Goal: Information Seeking & Learning: Learn about a topic

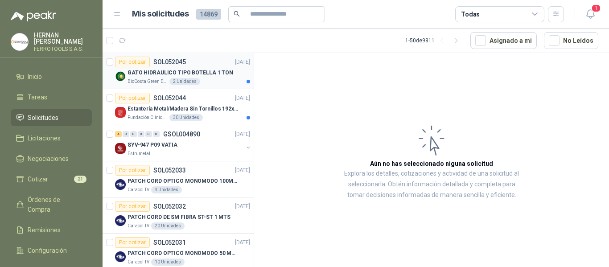
click at [196, 74] on p "GATO HIDRAULICO TIPO BOTELLA 1 TON" at bounding box center [181, 73] width 106 height 8
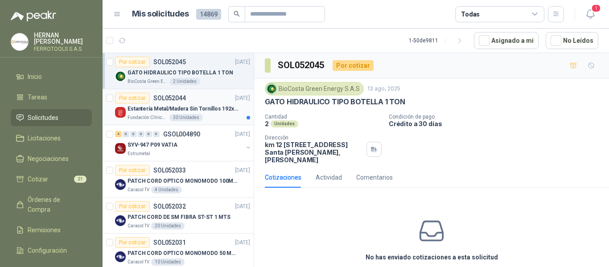
click at [194, 102] on div "Por cotizar SOL052044 13/08/25" at bounding box center [182, 98] width 135 height 11
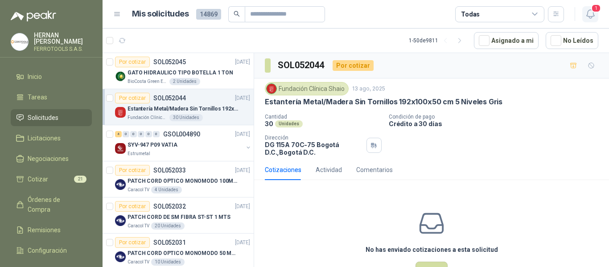
click at [591, 16] on icon "button" at bounding box center [590, 13] width 11 height 11
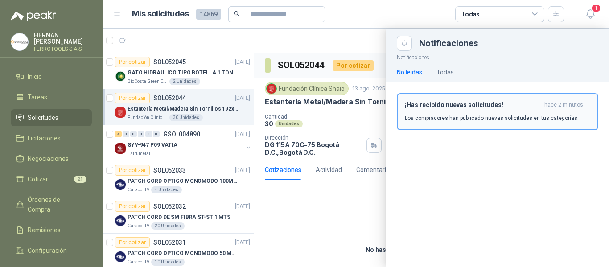
click at [432, 106] on h3 "¡Has recibido nuevas solicitudes!" at bounding box center [473, 105] width 136 height 8
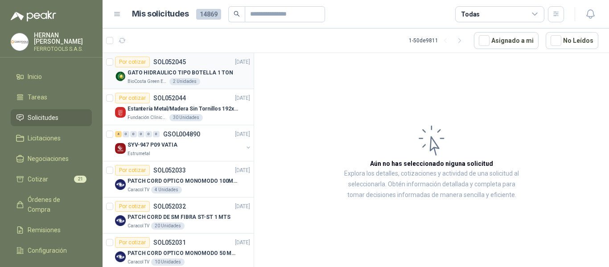
click at [205, 74] on p "GATO HIDRAULICO TIPO BOTELLA 1 TON" at bounding box center [181, 73] width 106 height 8
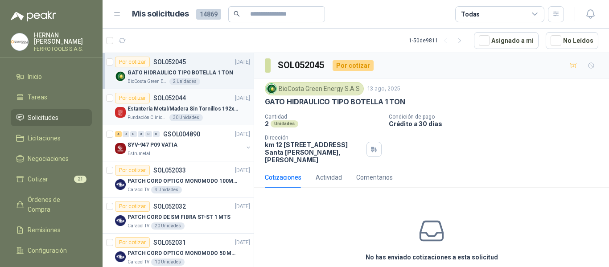
click at [200, 110] on p "Estantería Metal/Madera Sin Tornillos 192x100x50 cm 5 Niveles Gris" at bounding box center [183, 109] width 111 height 8
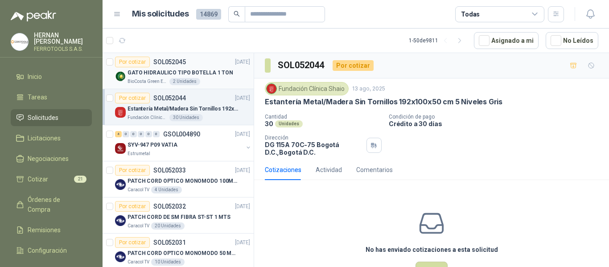
click at [211, 81] on div "BioCosta Green Energy S.A.S 2 Unidades" at bounding box center [189, 81] width 123 height 7
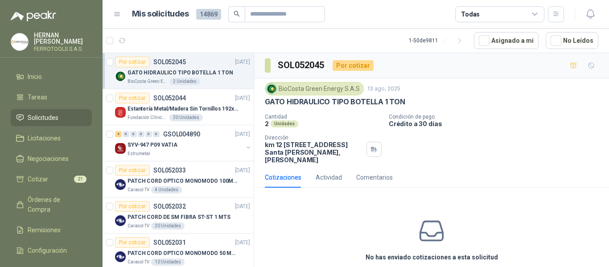
click at [380, 20] on article "Mis solicitudes 14869 Todas" at bounding box center [348, 14] width 432 height 16
click at [33, 175] on span "Cotizar" at bounding box center [38, 179] width 21 height 10
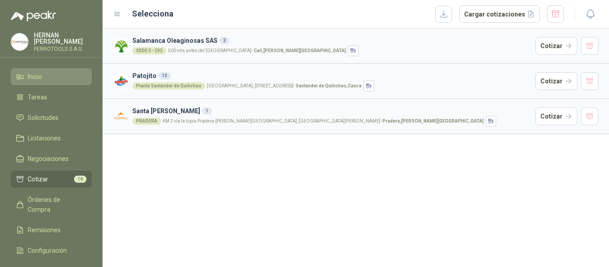
click at [35, 73] on span "Inicio" at bounding box center [35, 77] width 14 height 10
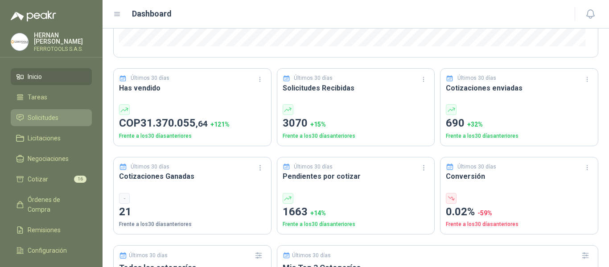
scroll to position [223, 0]
click at [370, 7] on div "Dashboard" at bounding box center [355, 14] width 485 height 14
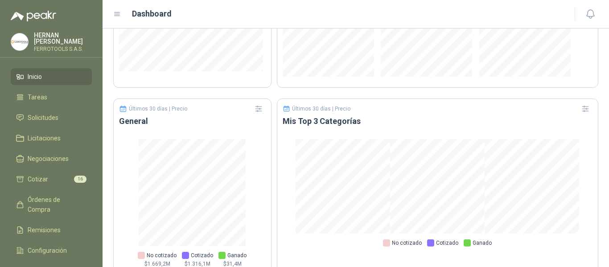
scroll to position [598, 0]
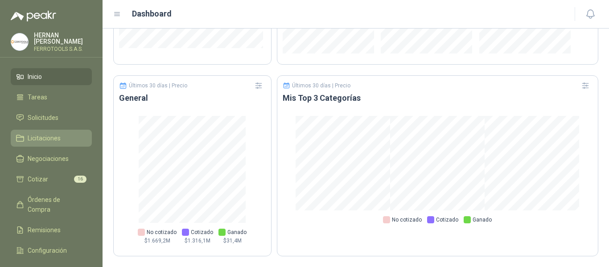
click at [34, 135] on span "Licitaciones" at bounding box center [44, 138] width 33 height 10
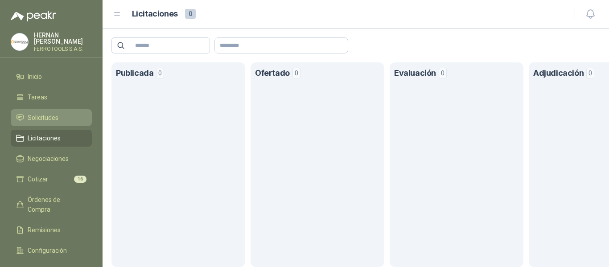
click at [45, 116] on span "Solicitudes" at bounding box center [43, 118] width 31 height 10
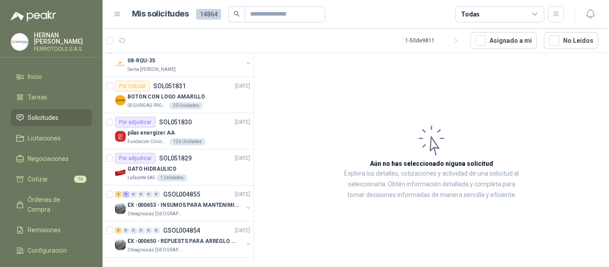
scroll to position [1608, 0]
click at [189, 201] on p "EX -000653 - INSUMOS PARA MANTENIMIENTO A CADENAS" at bounding box center [183, 205] width 111 height 8
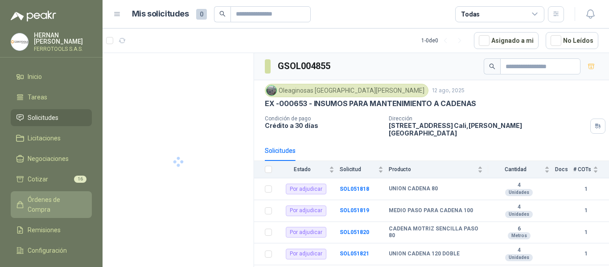
click at [48, 203] on link "Órdenes de Compra" at bounding box center [51, 204] width 81 height 27
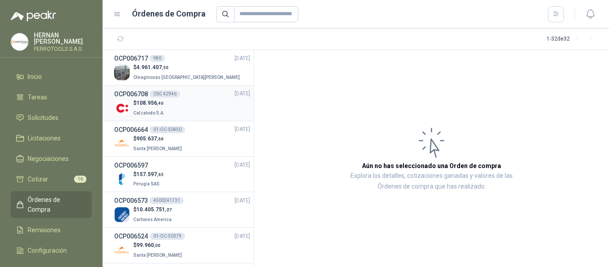
click at [214, 103] on div "$ 108.956 ,40 Calzatodo S.A." at bounding box center [182, 108] width 136 height 18
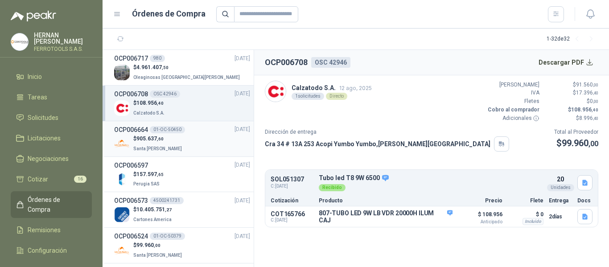
click at [186, 145] on div "$ 905.637 ,60 Santa Anita Napoles" at bounding box center [182, 144] width 136 height 18
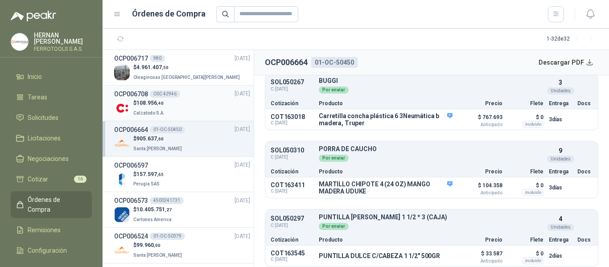
click at [206, 110] on div "$ 108.956 ,40 Calzatodo S.A." at bounding box center [182, 108] width 136 height 18
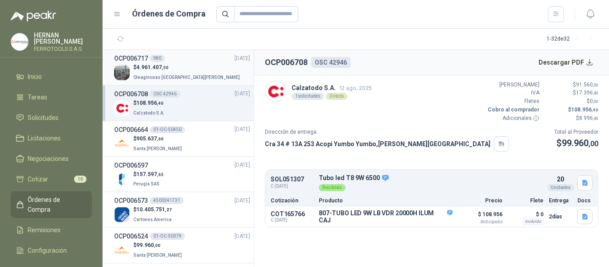
click at [174, 65] on p "$ 4.961.407 ,50" at bounding box center [187, 67] width 108 height 8
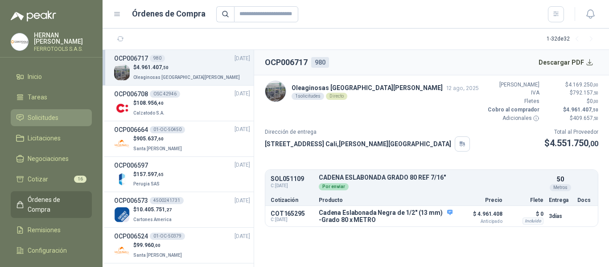
click at [44, 116] on span "Solicitudes" at bounding box center [43, 118] width 31 height 10
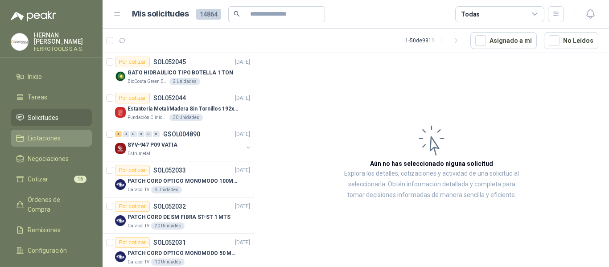
click at [41, 134] on span "Licitaciones" at bounding box center [44, 138] width 33 height 10
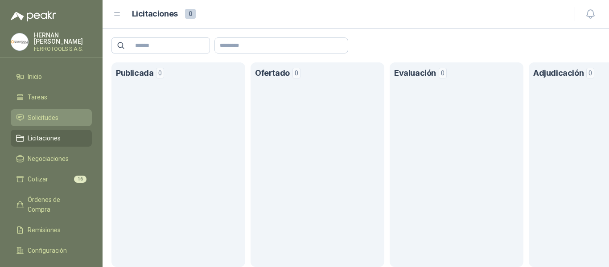
click at [46, 113] on span "Solicitudes" at bounding box center [43, 118] width 31 height 10
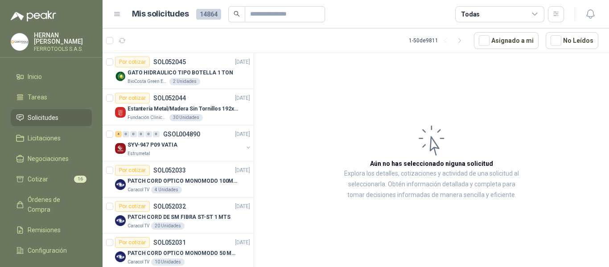
click at [316, 42] on article "1 - 50 de 9811 Asignado a mi No Leídos" at bounding box center [356, 41] width 506 height 24
drag, startPoint x: 316, startPoint y: 42, endPoint x: 199, endPoint y: 36, distance: 117.0
click at [199, 36] on article "1 - 50 de 9811 Asignado a mi No Leídos" at bounding box center [356, 41] width 506 height 24
click at [317, 138] on article "Aún no has seleccionado niguna solicitud Explora los detalles, cotizaciones y a…" at bounding box center [431, 161] width 355 height 217
click at [39, 156] on span "Negociaciones" at bounding box center [48, 159] width 41 height 10
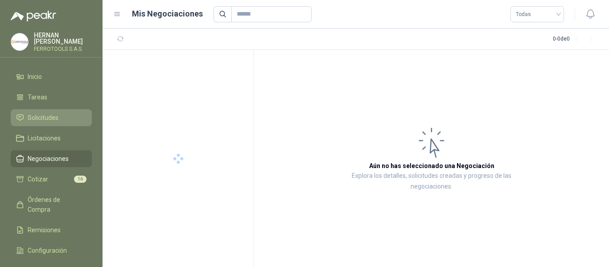
click at [41, 119] on span "Solicitudes" at bounding box center [43, 118] width 31 height 10
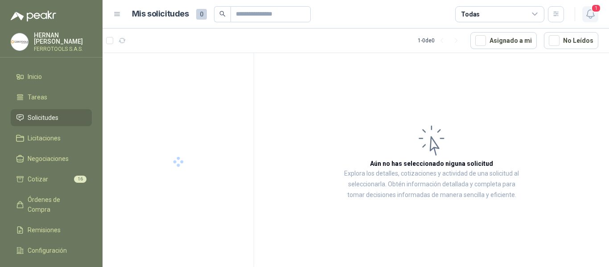
click at [593, 12] on span "1" at bounding box center [596, 8] width 10 height 8
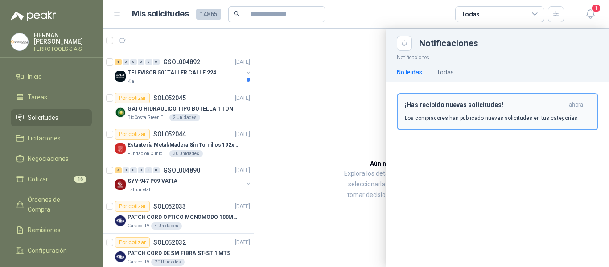
click at [520, 111] on div "¡Has recibido nuevas solicitudes! ahora Los compradores han publicado nuevas so…" at bounding box center [497, 111] width 185 height 21
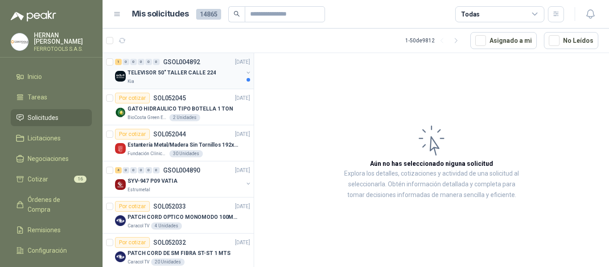
click at [203, 78] on div "Kia" at bounding box center [185, 81] width 115 height 7
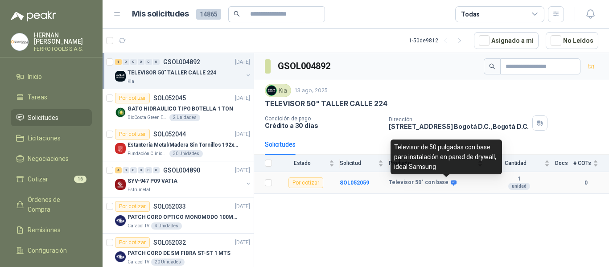
click at [451, 184] on icon at bounding box center [454, 182] width 6 height 5
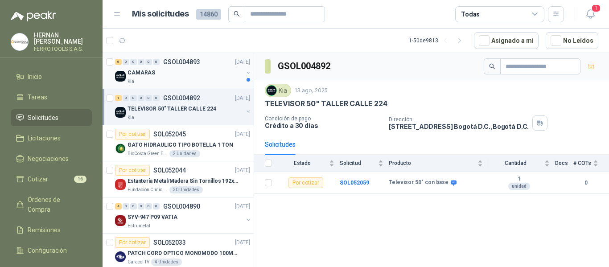
click at [220, 87] on div "6 0 0 0 0 0 GSOL004893 [DATE] CAMARAS Kia" at bounding box center [178, 71] width 151 height 36
click at [220, 76] on div "CAMARAS" at bounding box center [185, 72] width 115 height 11
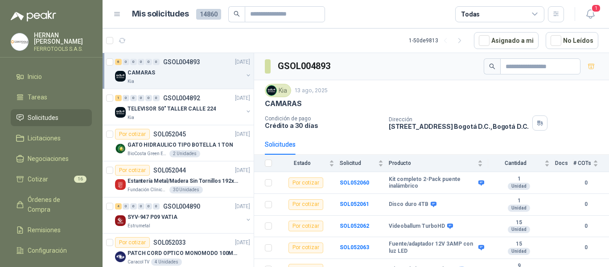
scroll to position [32, 0]
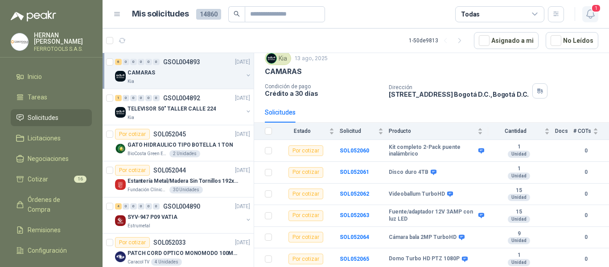
click at [585, 17] on icon "button" at bounding box center [590, 13] width 11 height 11
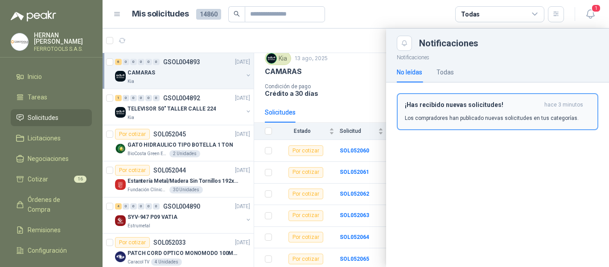
click at [506, 114] on p "Los compradores han publicado nuevas solicitudes en tus categorías." at bounding box center [492, 118] width 174 height 8
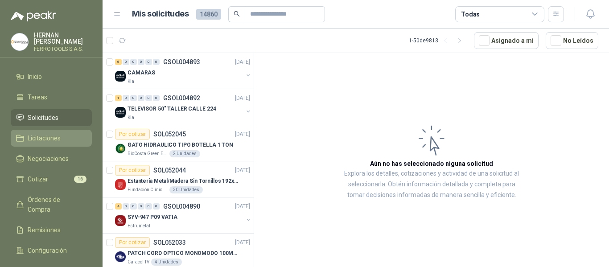
click at [45, 137] on span "Licitaciones" at bounding box center [44, 138] width 33 height 10
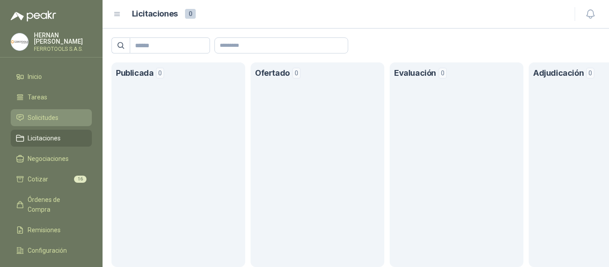
click at [47, 119] on span "Solicitudes" at bounding box center [43, 118] width 31 height 10
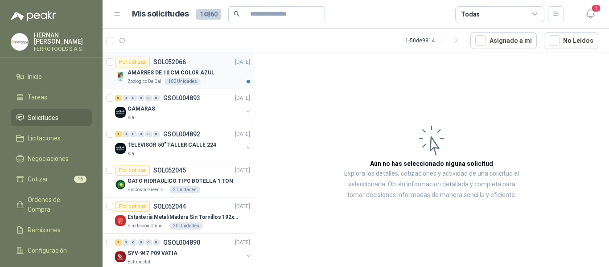
click at [207, 77] on div "AMARRES DE 10 CM COLOR AZUL" at bounding box center [189, 72] width 123 height 11
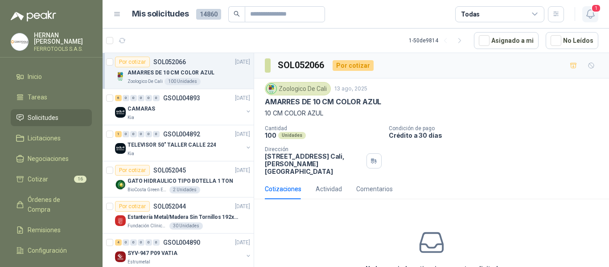
click at [588, 12] on icon "button" at bounding box center [590, 14] width 8 height 8
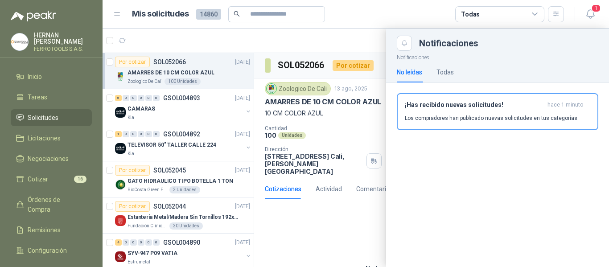
click at [456, 119] on p "Los compradores han publicado nuevas solicitudes en tus categorías." at bounding box center [492, 118] width 174 height 8
